Goal: Information Seeking & Learning: Learn about a topic

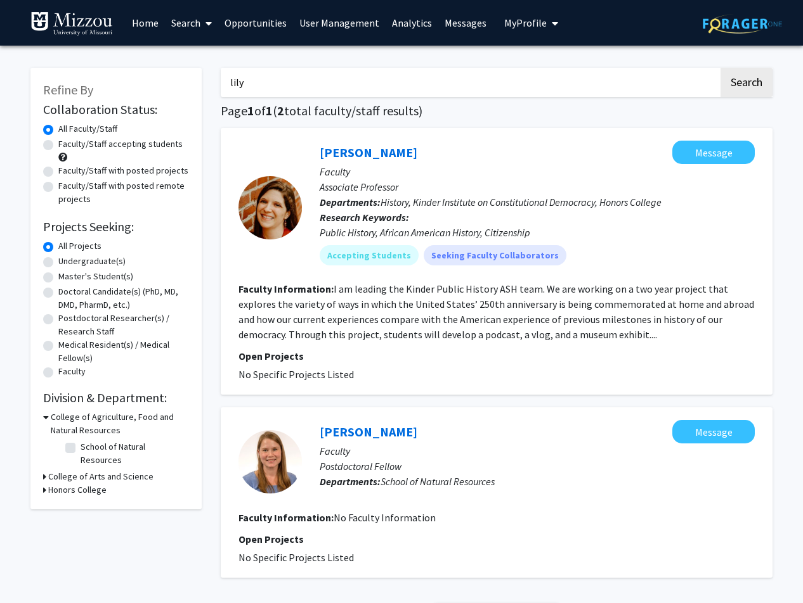
click at [135, 25] on link "Home" at bounding box center [145, 23] width 39 height 44
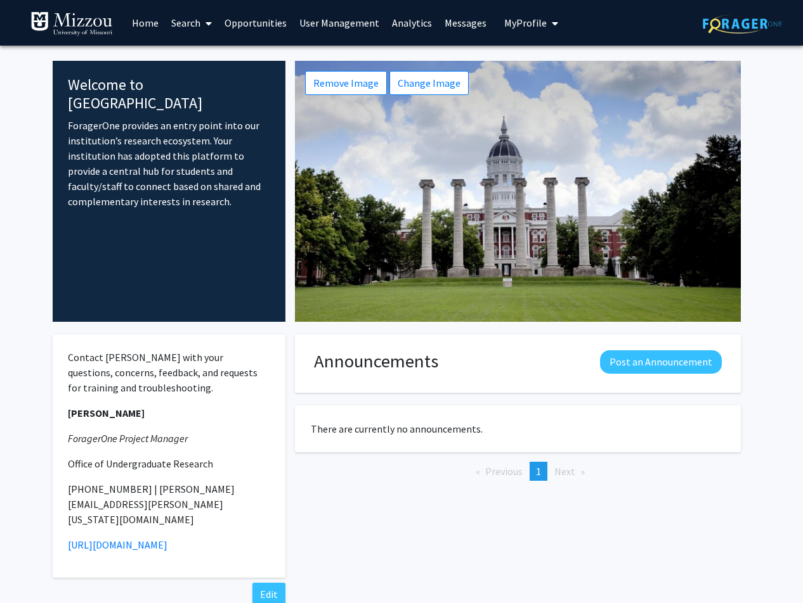
click at [194, 21] on link "Search" at bounding box center [191, 23] width 53 height 44
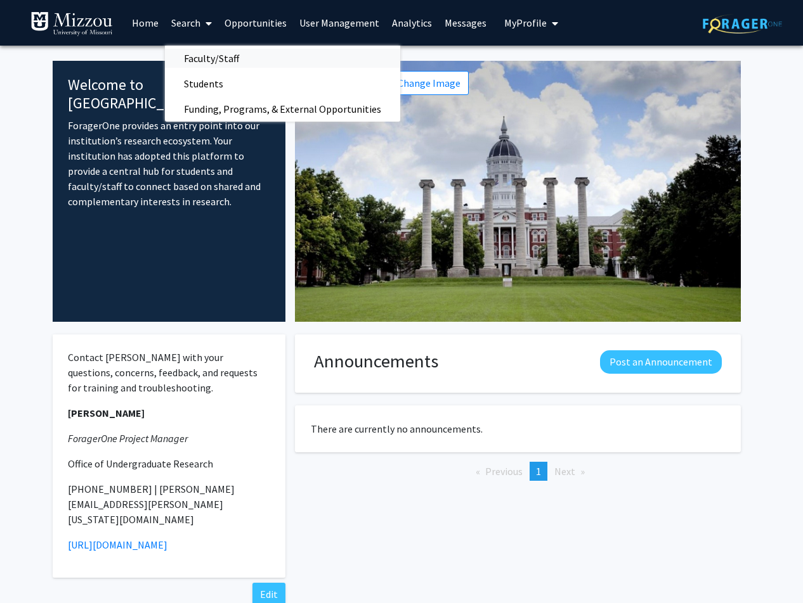
click at [202, 60] on span "Faculty/Staff" at bounding box center [211, 58] width 93 height 25
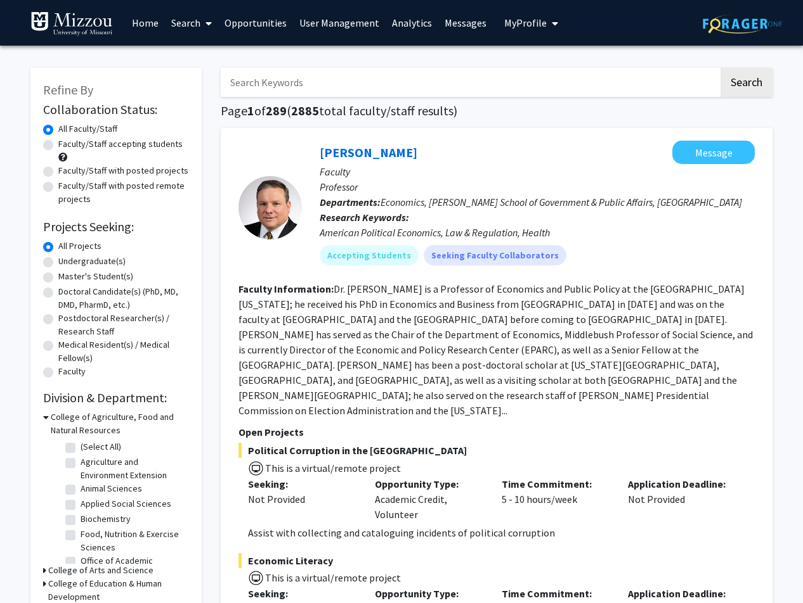
click at [299, 90] on input "Search Keywords" at bounding box center [470, 82] width 498 height 29
type input "h"
click at [720, 68] on button "Search" at bounding box center [746, 82] width 52 height 29
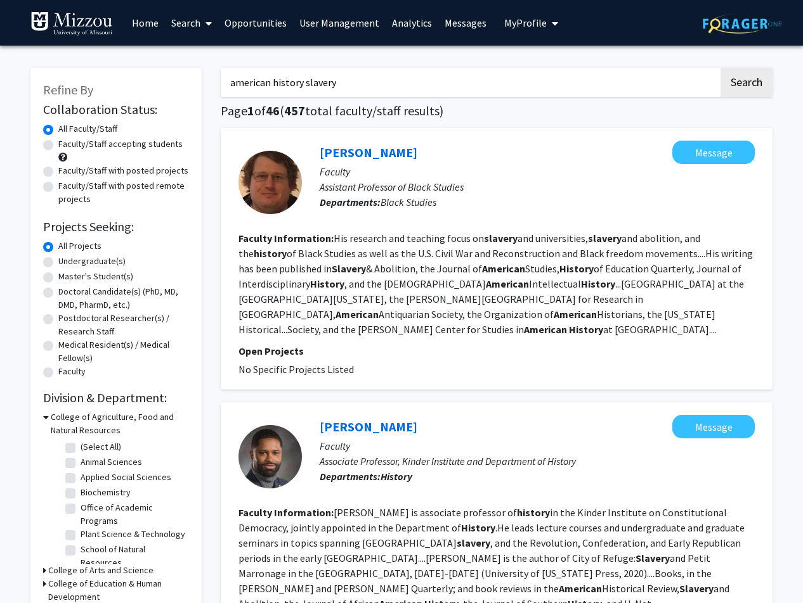
drag, startPoint x: 340, startPoint y: 89, endPoint x: 347, endPoint y: 77, distance: 13.9
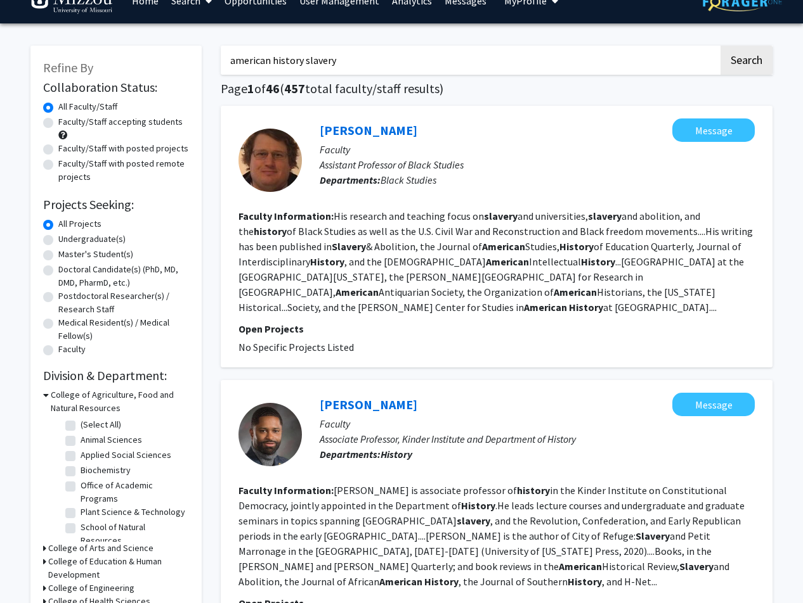
scroll to position [41, 0]
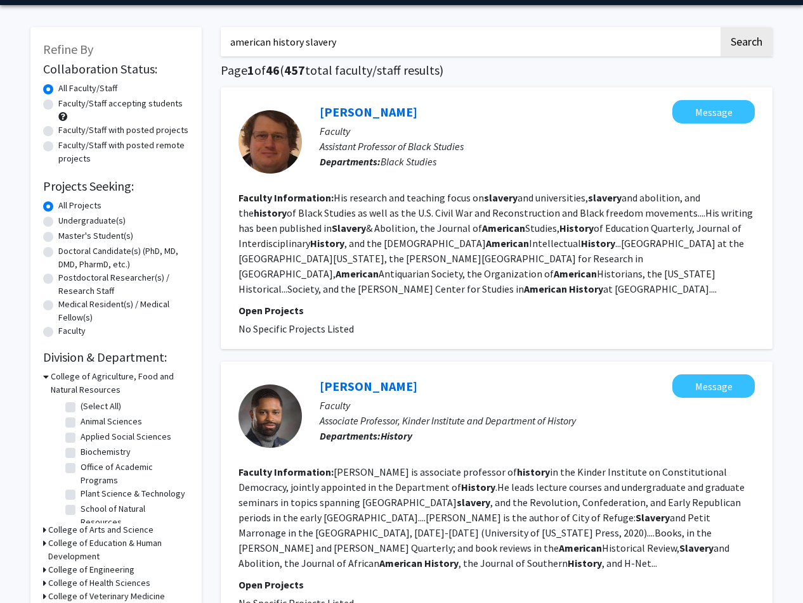
click at [349, 72] on h1 "Page 1 of 46 ( 457 total faculty/staff results)" at bounding box center [497, 70] width 552 height 15
drag, startPoint x: 338, startPoint y: 39, endPoint x: 124, endPoint y: 22, distance: 214.9
click at [221, 27] on input "american history slavery" at bounding box center [470, 41] width 498 height 29
type input "[PERSON_NAME]"
click at [720, 27] on button "Search" at bounding box center [746, 41] width 52 height 29
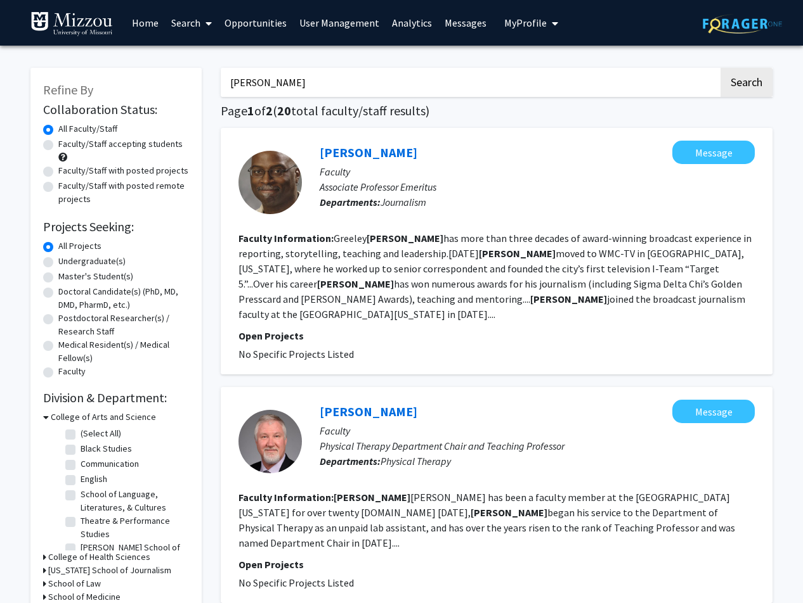
click at [58, 131] on label "All Faculty/Staff" at bounding box center [87, 128] width 59 height 13
click at [58, 131] on input "All Faculty/Staff" at bounding box center [62, 126] width 8 height 8
click at [58, 145] on label "Faculty/Staff accepting students" at bounding box center [120, 144] width 124 height 13
click at [58, 145] on input "Faculty/Staff accepting students" at bounding box center [62, 142] width 8 height 8
radio input "true"
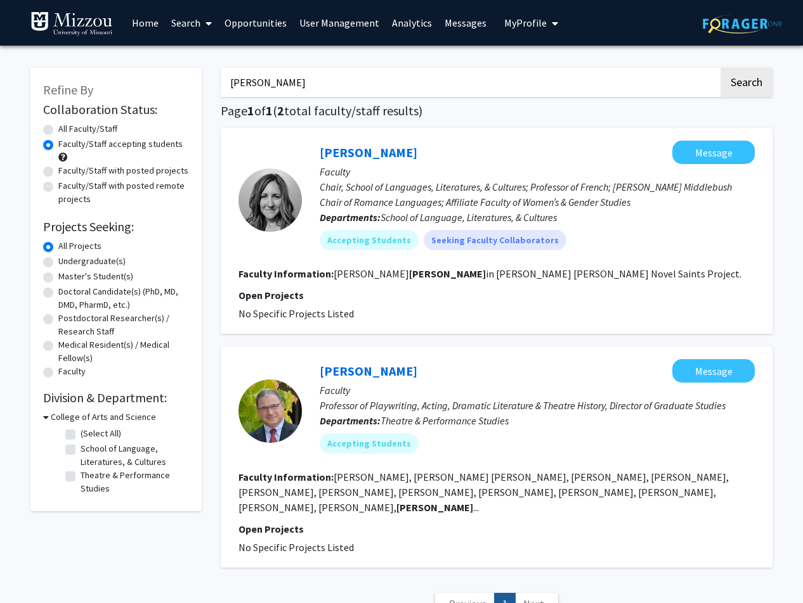
click at [58, 141] on label "Faculty/Staff accepting students" at bounding box center [120, 144] width 124 height 13
click at [58, 141] on input "Faculty/Staff accepting students" at bounding box center [62, 142] width 8 height 8
click at [58, 145] on label "Faculty/Staff accepting students" at bounding box center [120, 144] width 124 height 13
click at [58, 145] on input "Faculty/Staff accepting students" at bounding box center [62, 142] width 8 height 8
click at [58, 174] on label "Faculty/Staff with posted projects" at bounding box center [123, 170] width 130 height 13
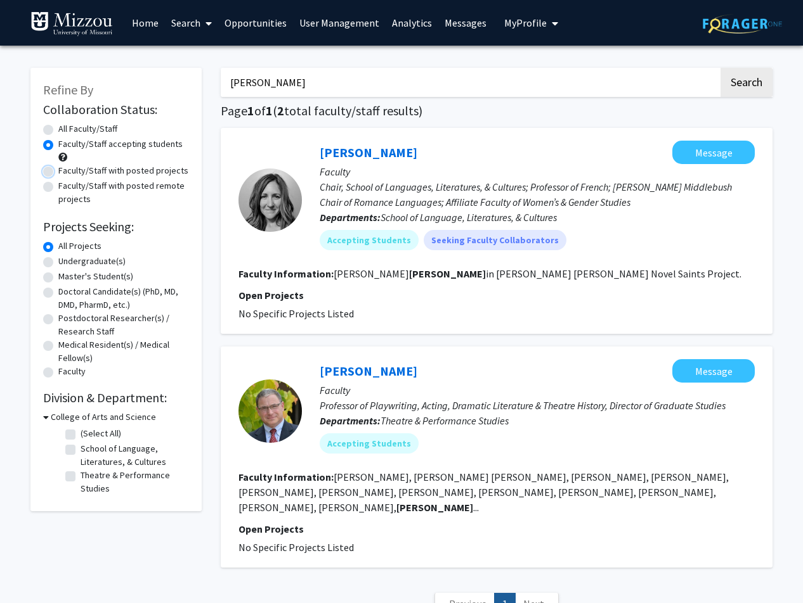
click at [58, 172] on input "Faculty/Staff with posted projects" at bounding box center [62, 168] width 8 height 8
radio input "true"
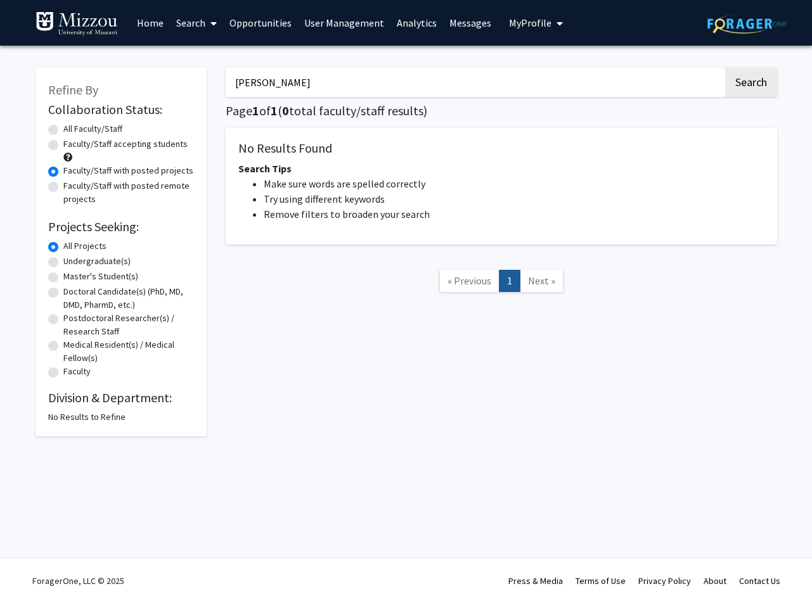
click at [198, 20] on link "Search" at bounding box center [196, 23] width 53 height 44
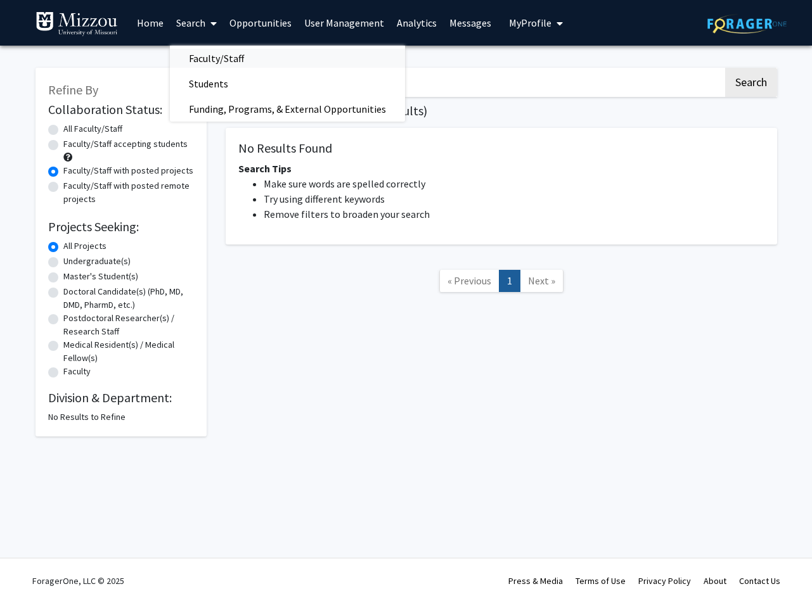
click at [198, 62] on span "Faculty/Staff" at bounding box center [216, 58] width 93 height 25
radio input "true"
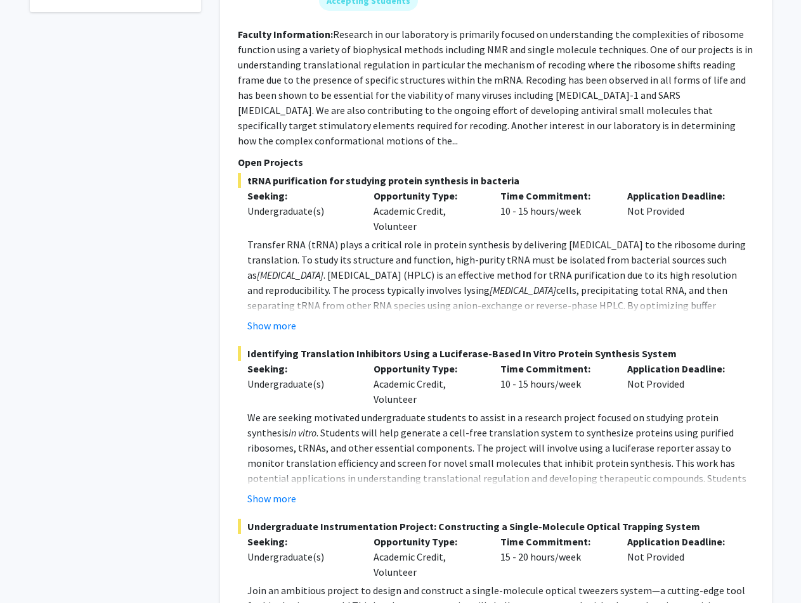
scroll to position [818, 0]
drag, startPoint x: 794, startPoint y: 61, endPoint x: 814, endPoint y: 1, distance: 63.5
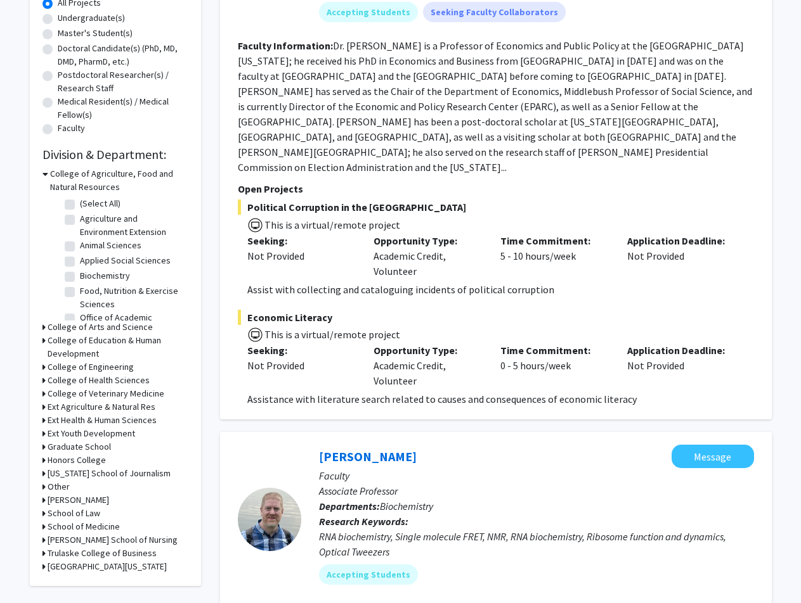
scroll to position [0, 0]
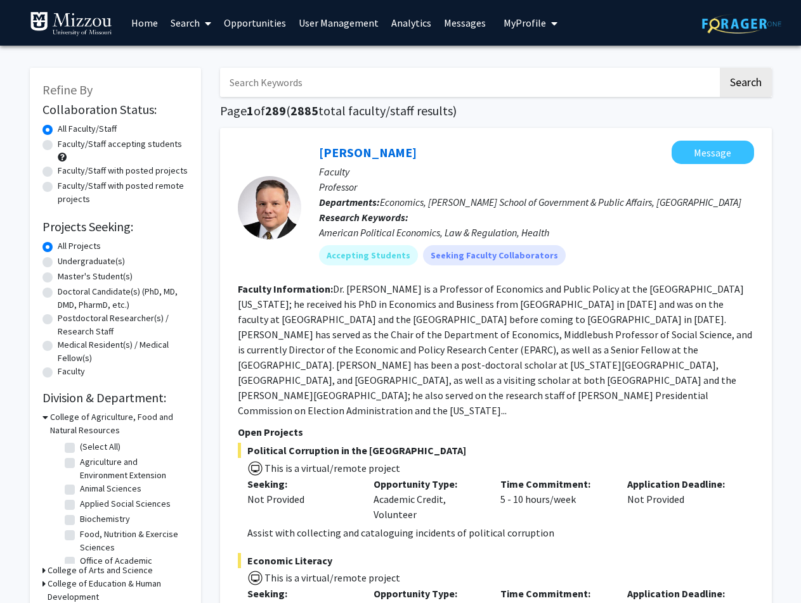
click at [390, 82] on input "Search Keywords" at bounding box center [469, 82] width 498 height 29
type input "lily"
click at [719, 68] on button "Search" at bounding box center [745, 82] width 52 height 29
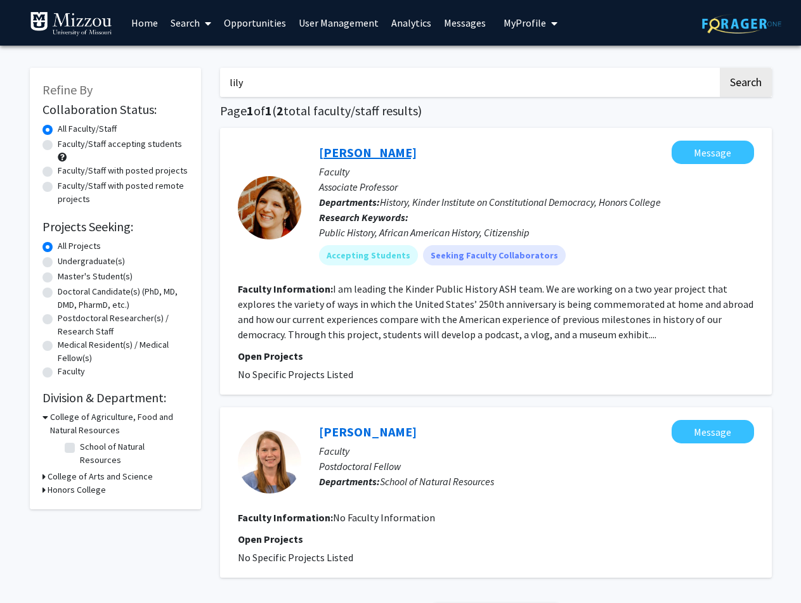
click at [352, 151] on link "[PERSON_NAME]" at bounding box center [368, 153] width 98 height 16
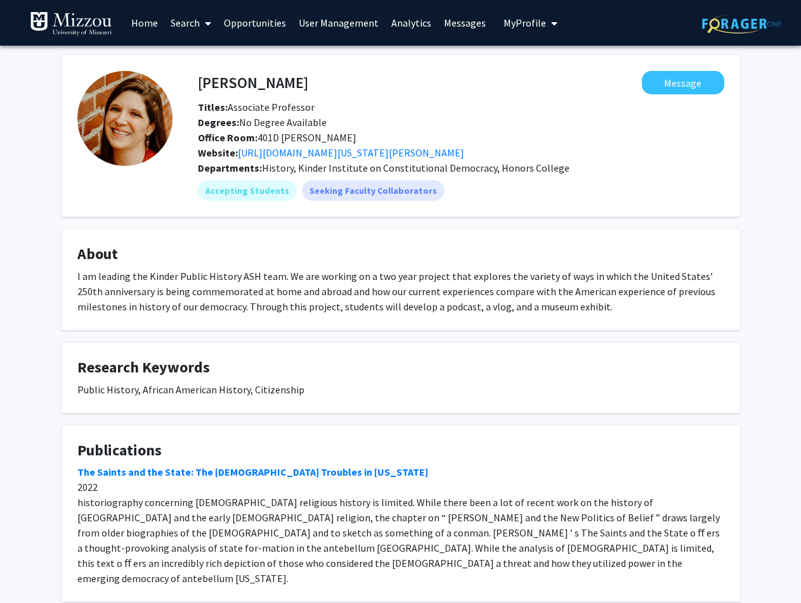
click at [330, 23] on link "User Management" at bounding box center [338, 23] width 93 height 44
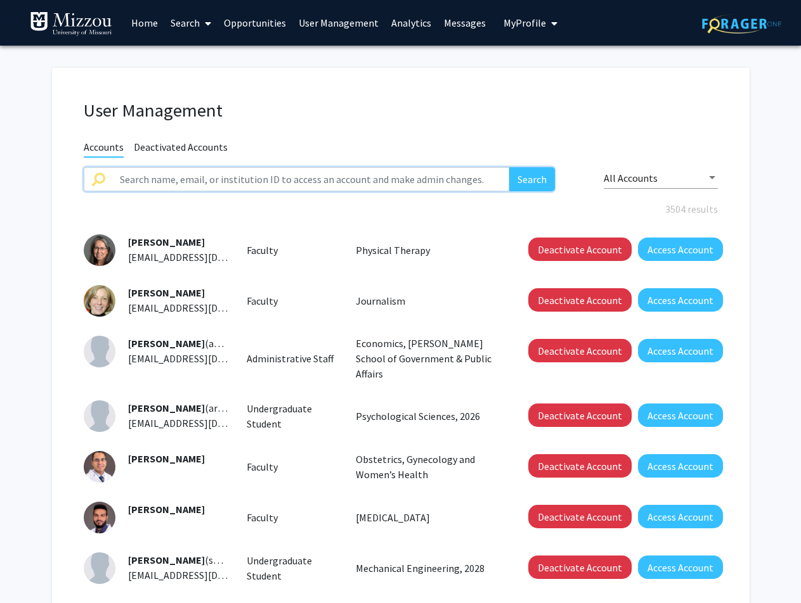
click at [183, 181] on input "text" at bounding box center [310, 179] width 397 height 24
type input "lily"
click at [509, 167] on button "Search" at bounding box center [532, 179] width 46 height 24
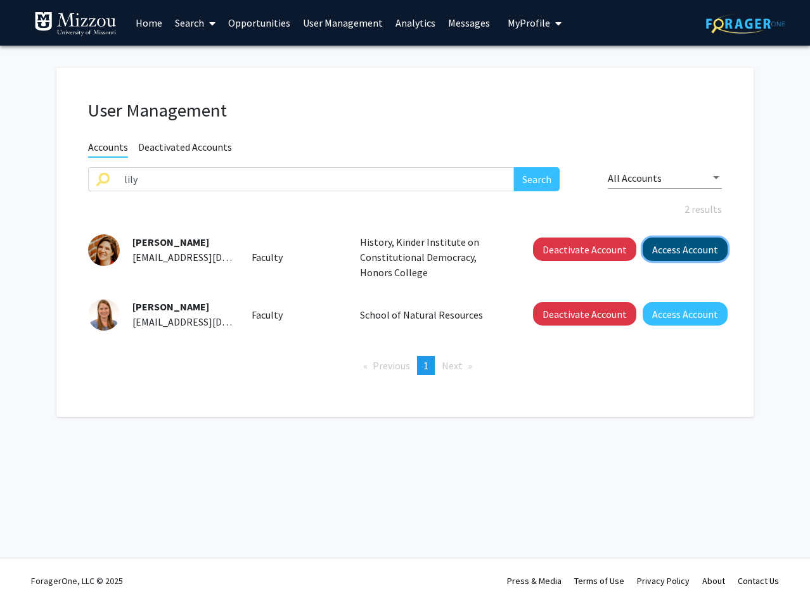
click at [703, 246] on button "Access Account" at bounding box center [685, 249] width 85 height 23
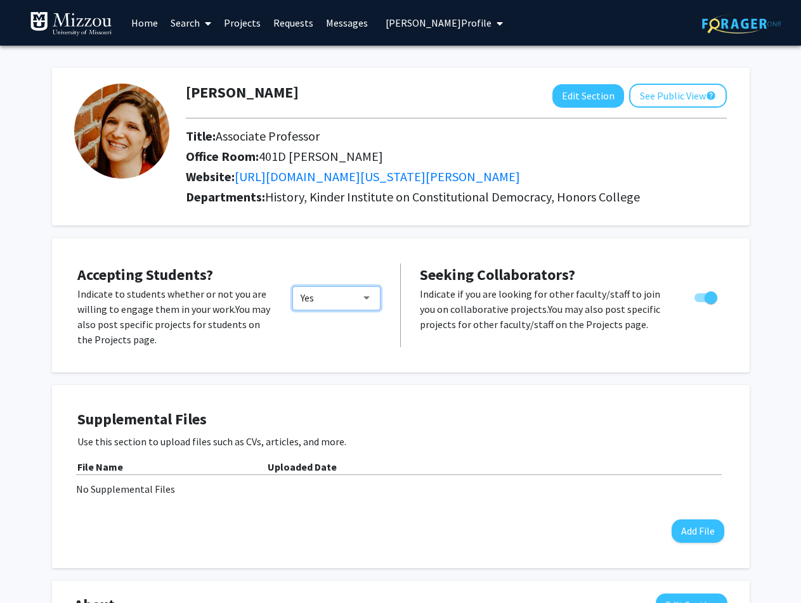
click at [326, 300] on div "Yes" at bounding box center [330, 297] width 61 height 15
click at [303, 299] on span "Yes" at bounding box center [340, 298] width 80 height 30
click at [234, 17] on link "Projects" at bounding box center [241, 23] width 49 height 44
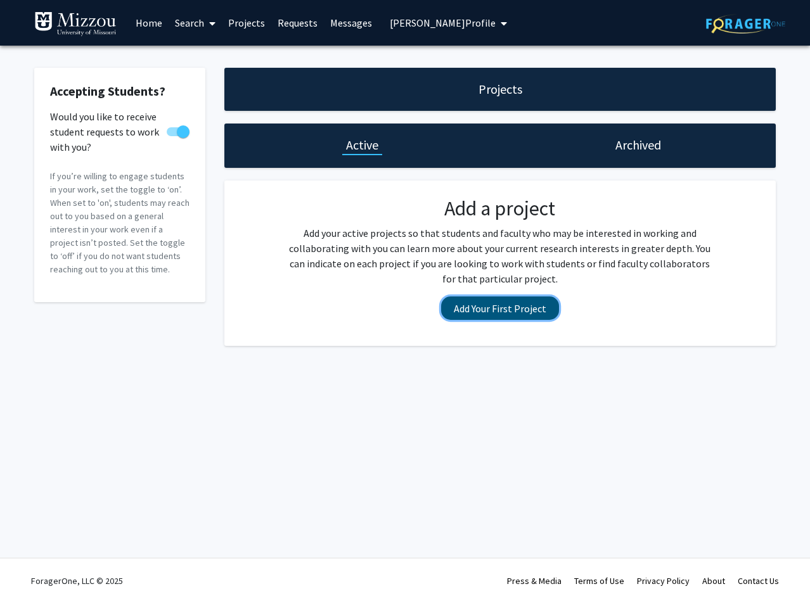
click at [486, 314] on button "Add Your First Project" at bounding box center [500, 308] width 118 height 23
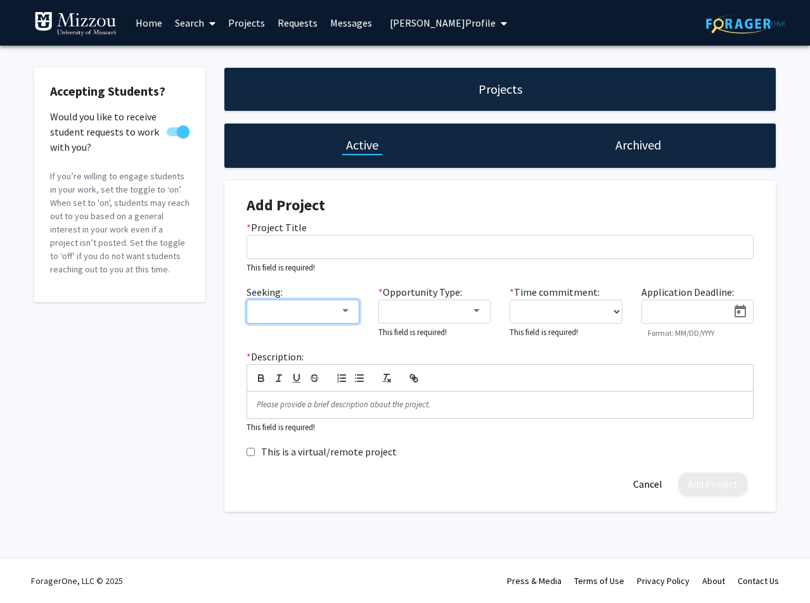
click at [333, 323] on mat-select at bounding box center [303, 312] width 113 height 24
click at [342, 304] on mat-select at bounding box center [303, 312] width 113 height 24
click at [343, 311] on div at bounding box center [345, 310] width 6 height 3
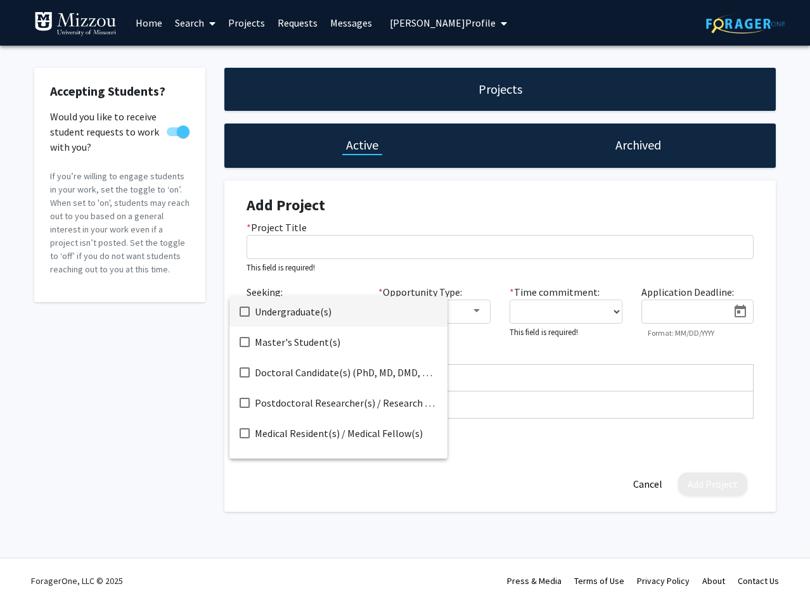
click at [468, 313] on div at bounding box center [405, 301] width 810 height 603
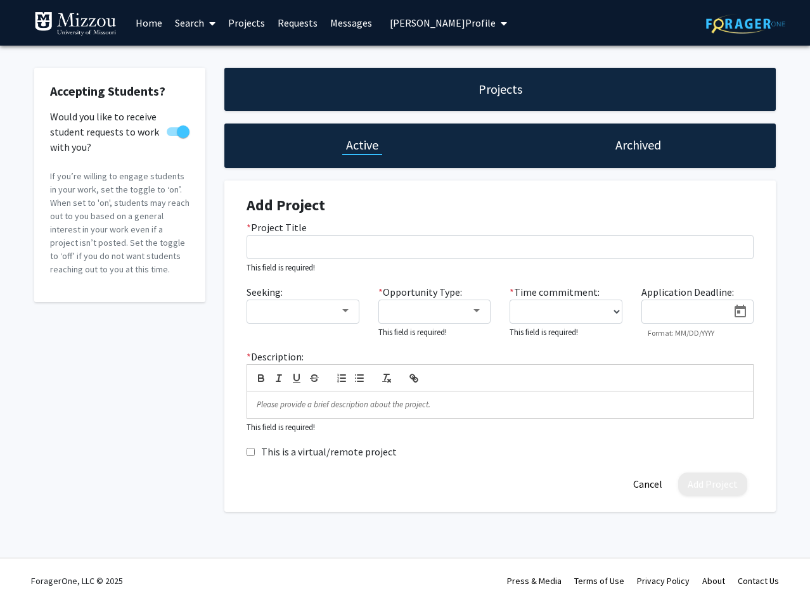
click at [492, 313] on div "* Opportunity Type: This field is required!" at bounding box center [435, 312] width 132 height 55
click at [477, 313] on div at bounding box center [477, 310] width 6 height 3
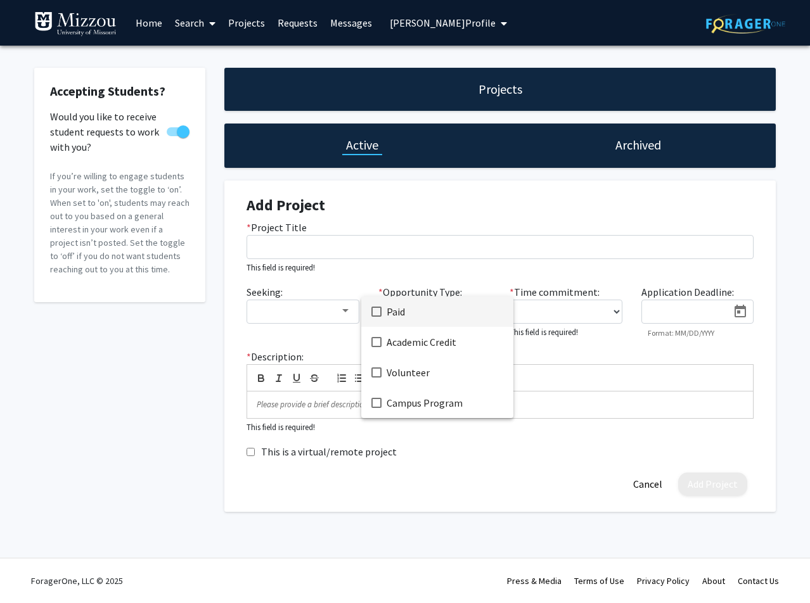
click at [520, 410] on div at bounding box center [405, 301] width 810 height 603
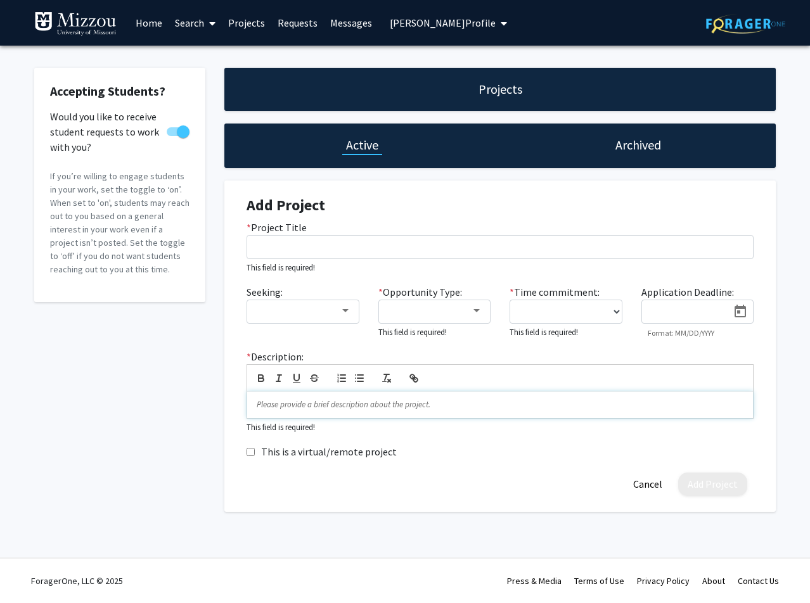
click at [526, 408] on p at bounding box center [500, 404] width 487 height 11
click at [196, 23] on link "Search" at bounding box center [195, 23] width 53 height 44
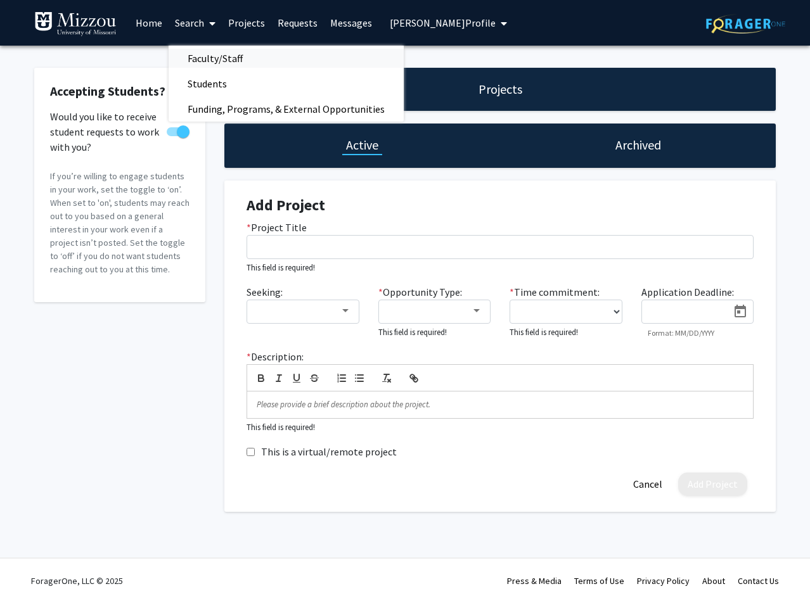
click at [199, 55] on span "Faculty/Staff" at bounding box center [215, 58] width 93 height 25
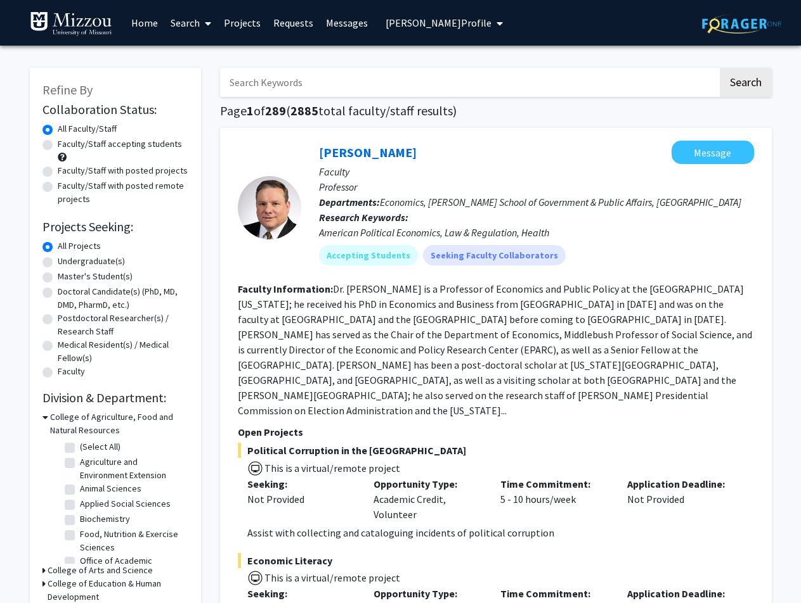
click at [58, 171] on label "Faculty/Staff with posted projects" at bounding box center [123, 170] width 130 height 13
click at [58, 171] on input "Faculty/Staff with posted projects" at bounding box center [62, 168] width 8 height 8
radio input "true"
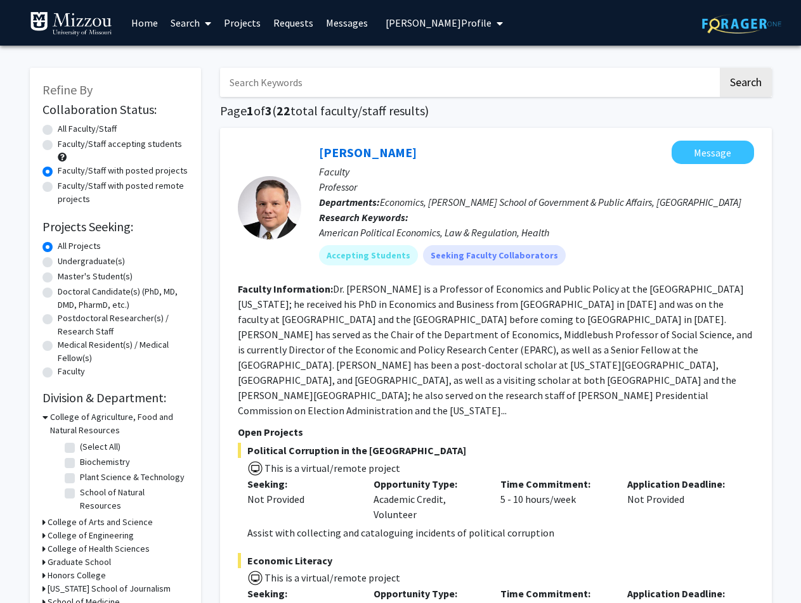
click at [197, 18] on link "Search" at bounding box center [190, 23] width 53 height 44
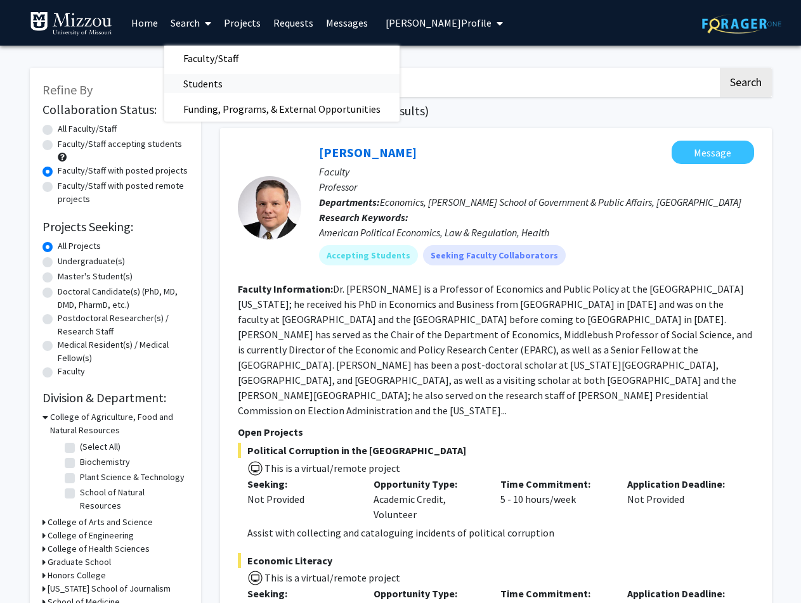
click at [206, 85] on span "Students" at bounding box center [202, 83] width 77 height 25
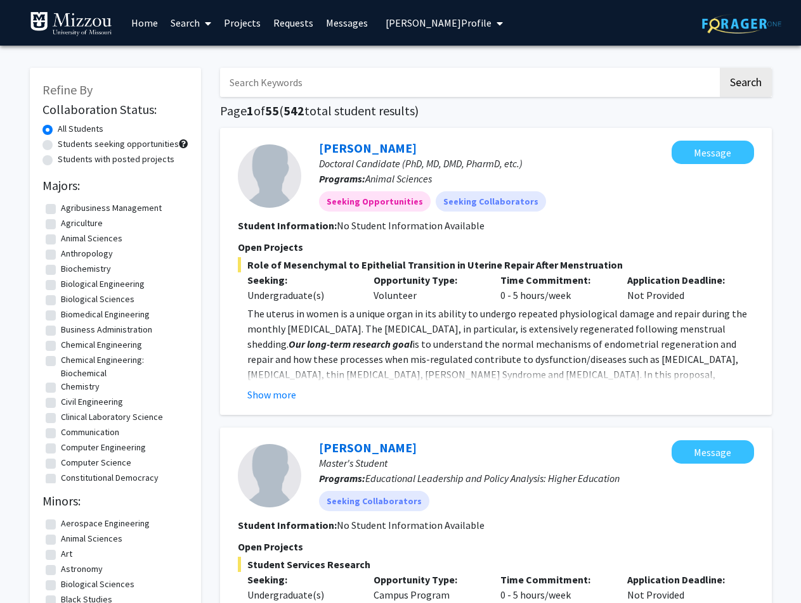
click at [271, 77] on input "Search Keywords" at bounding box center [469, 82] width 498 height 29
type input "graphic design"
click at [719, 68] on button "Search" at bounding box center [745, 82] width 52 height 29
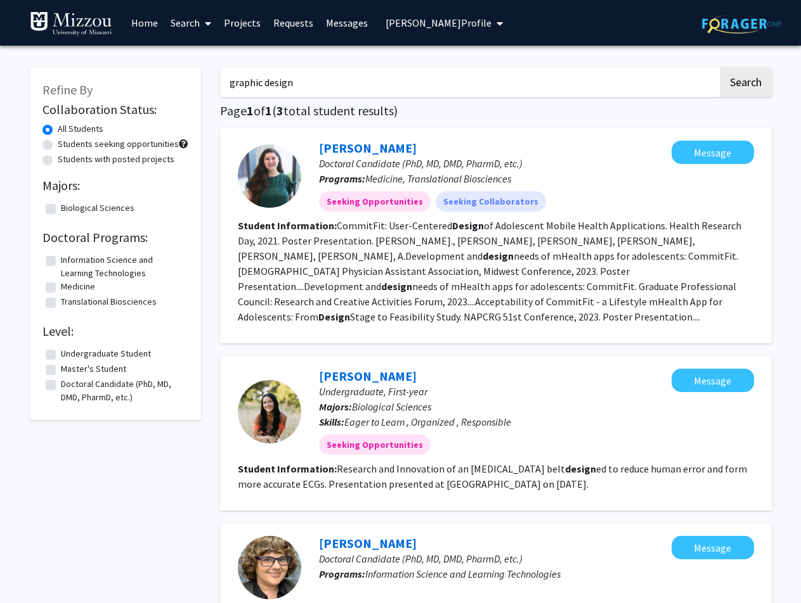
click at [205, 24] on icon at bounding box center [208, 23] width 6 height 10
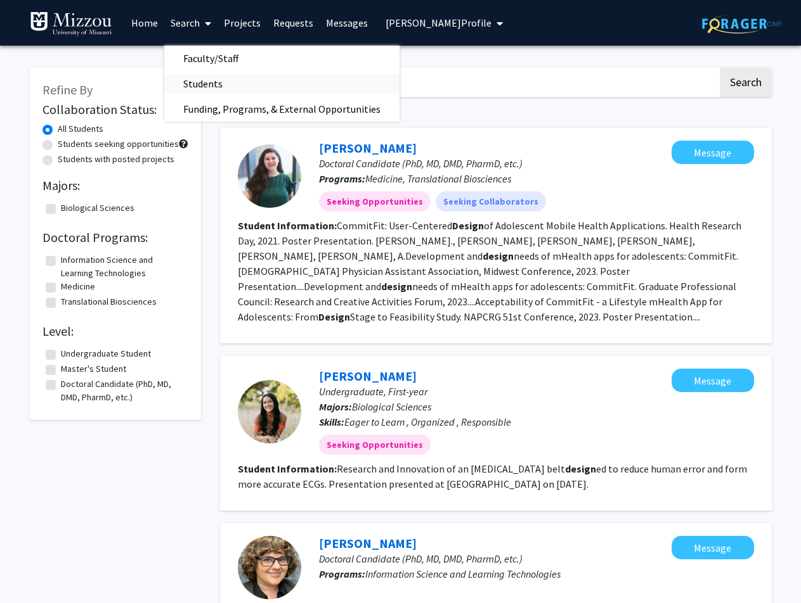
click at [206, 85] on span "Students" at bounding box center [202, 83] width 77 height 25
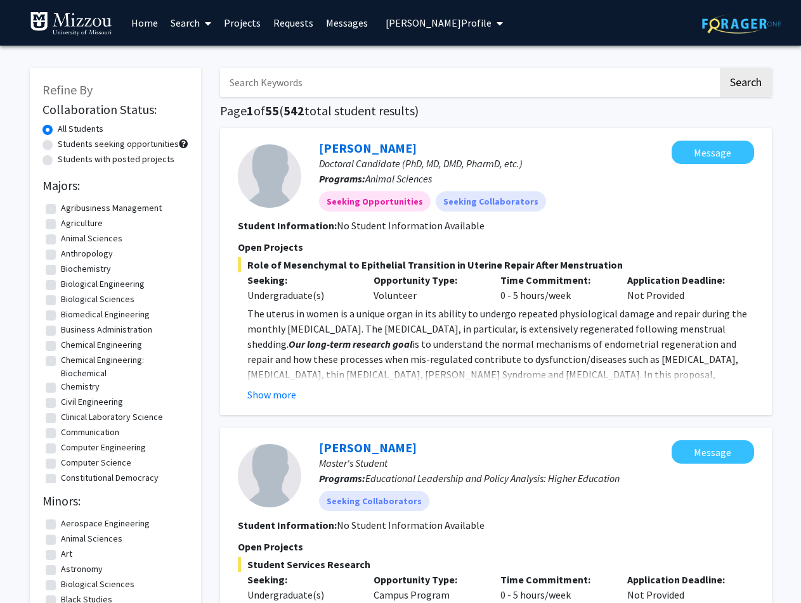
click at [195, 20] on link "Search" at bounding box center [190, 23] width 53 height 44
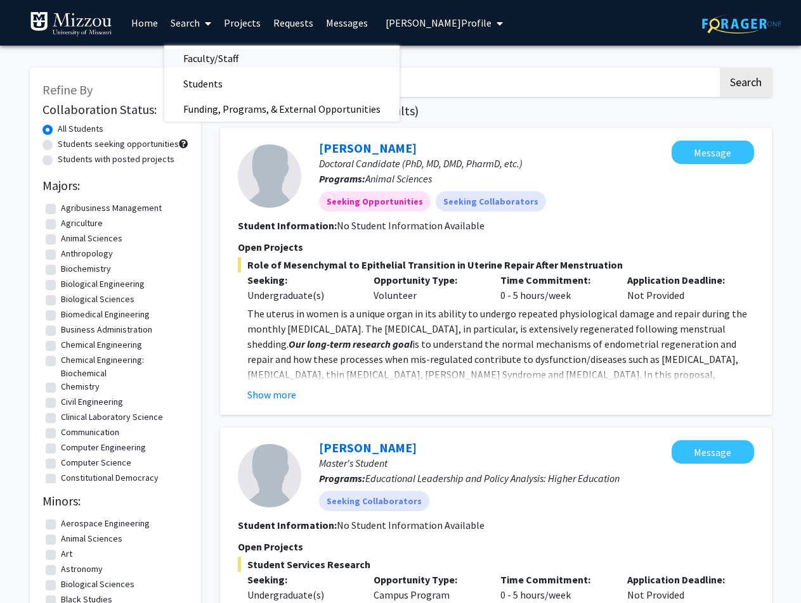
click at [203, 60] on span "Faculty/Staff" at bounding box center [210, 58] width 93 height 25
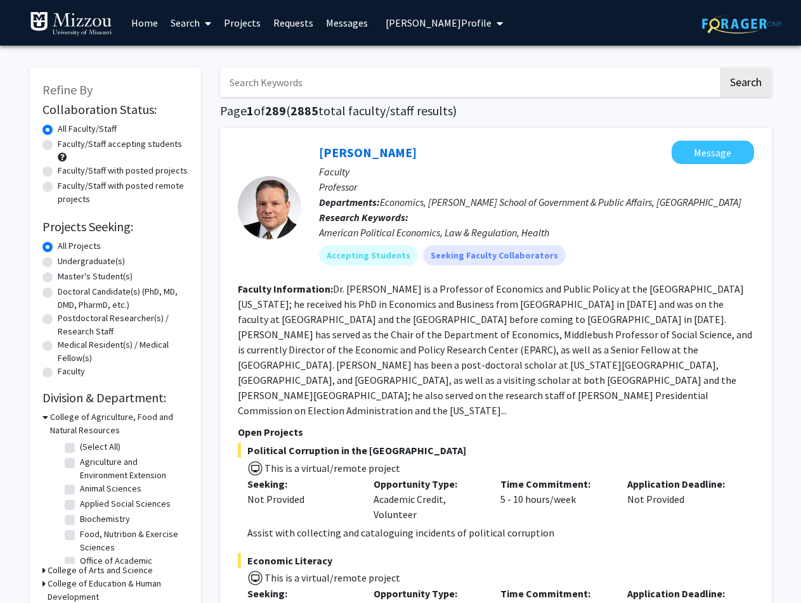
click at [445, 25] on span "[PERSON_NAME] Profile" at bounding box center [438, 22] width 106 height 13
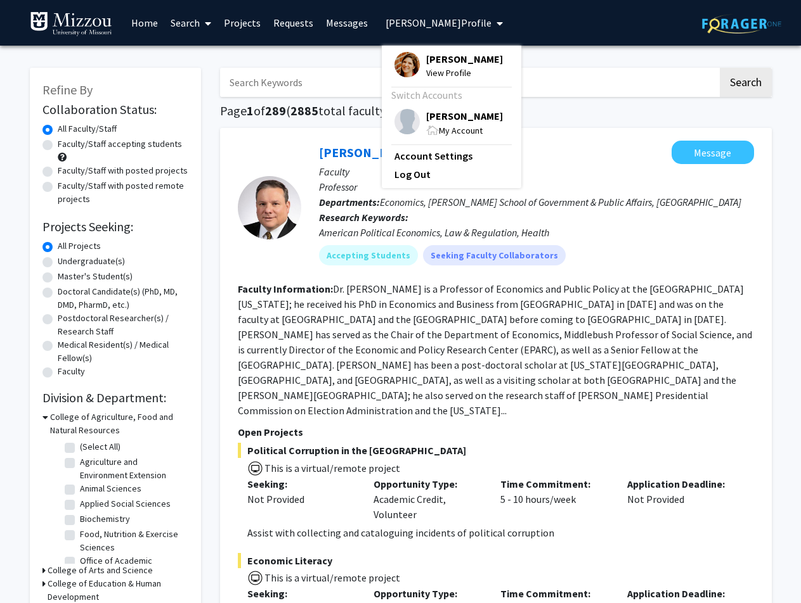
click at [448, 60] on span "[PERSON_NAME]" at bounding box center [464, 59] width 77 height 14
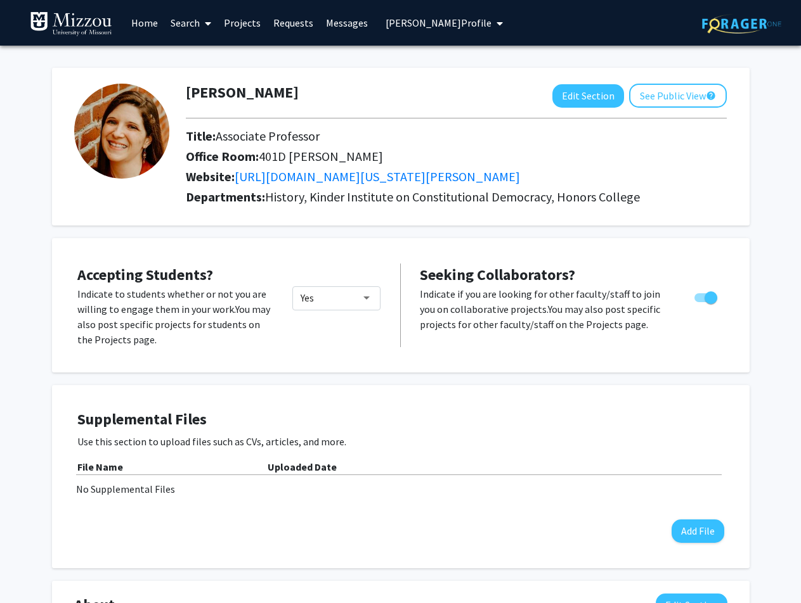
click at [429, 22] on html "Skip navigation Home Search Projects Requests Messages [PERSON_NAME] Profile [P…" at bounding box center [400, 301] width 801 height 603
click at [429, 22] on span "[PERSON_NAME] Profile" at bounding box center [438, 22] width 106 height 13
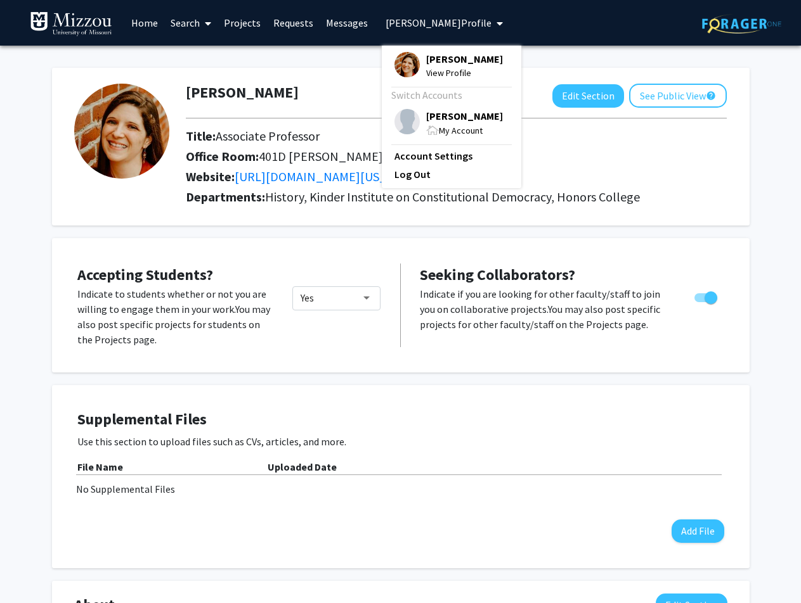
click at [441, 115] on span "[PERSON_NAME]" at bounding box center [464, 116] width 77 height 14
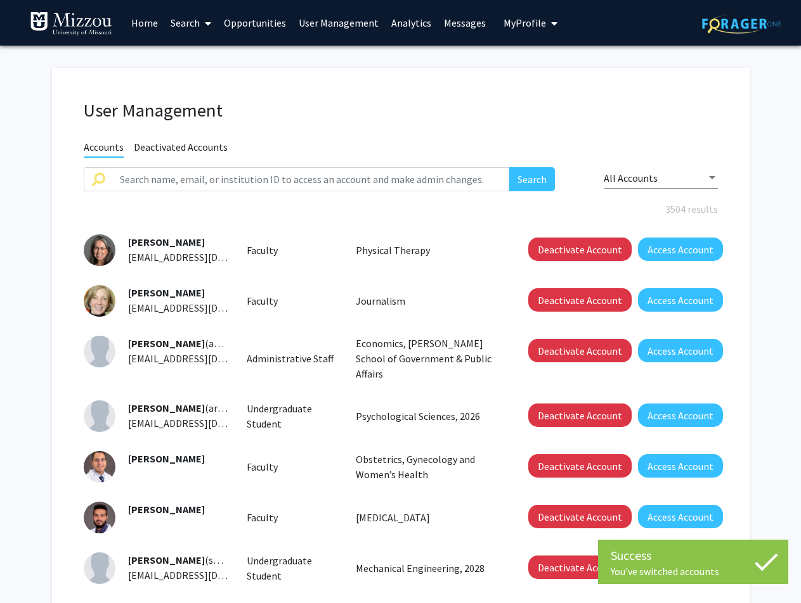
click at [189, 25] on link "Search" at bounding box center [190, 23] width 53 height 44
click at [190, 56] on span "Faculty/Staff" at bounding box center [210, 58] width 93 height 25
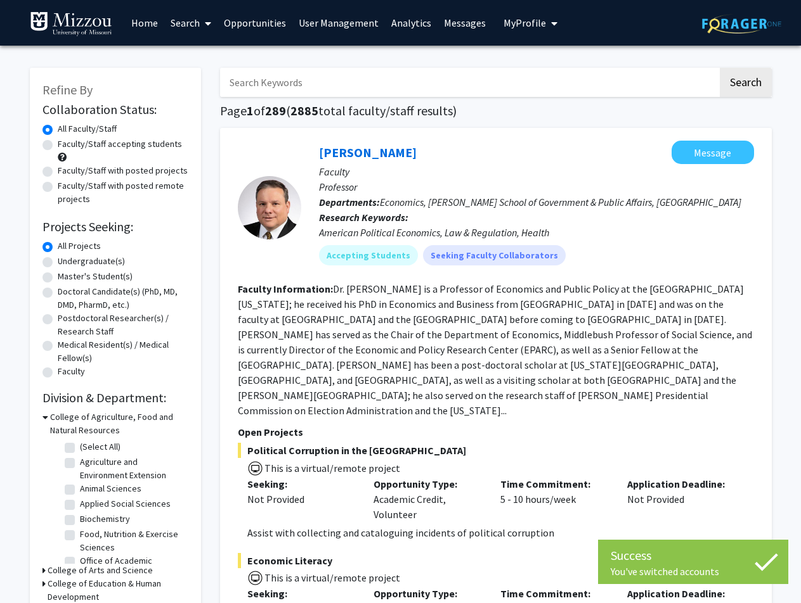
click at [289, 80] on input "Search Keywords" at bounding box center [469, 82] width 498 height 29
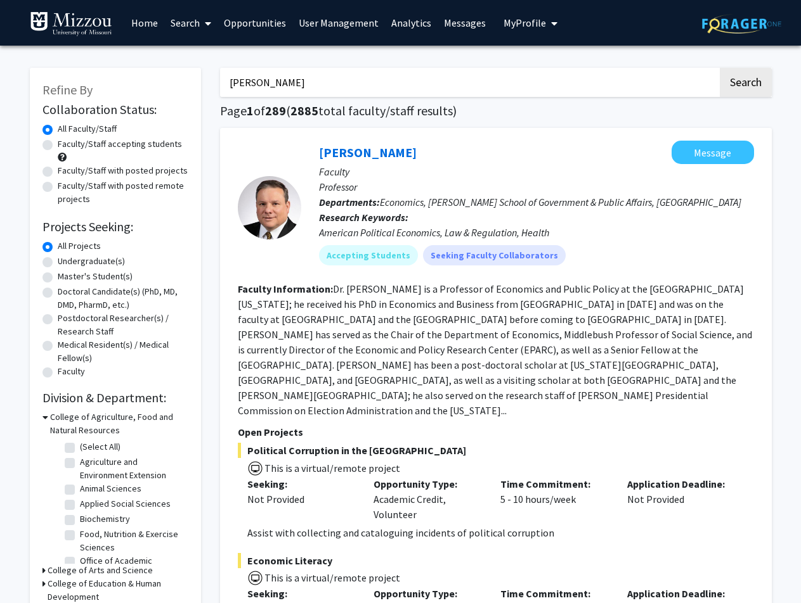
type input "[PERSON_NAME]"
click at [719, 68] on button "Search" at bounding box center [745, 82] width 52 height 29
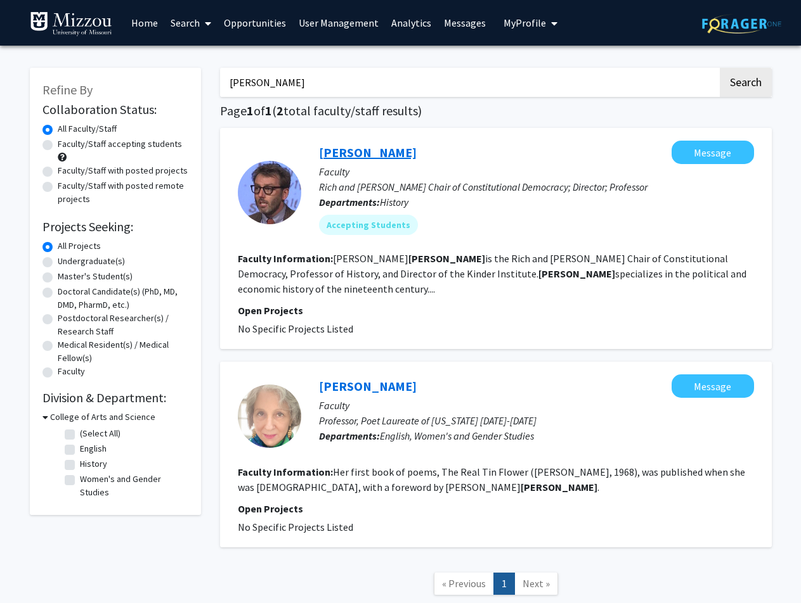
click at [338, 153] on link "[PERSON_NAME]" at bounding box center [368, 153] width 98 height 16
